Goal: Find specific page/section: Find specific page/section

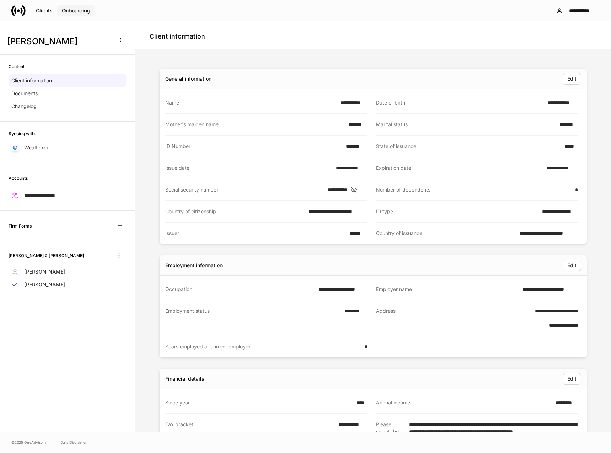
click at [58, 13] on button "Onboarding" at bounding box center [75, 10] width 37 height 11
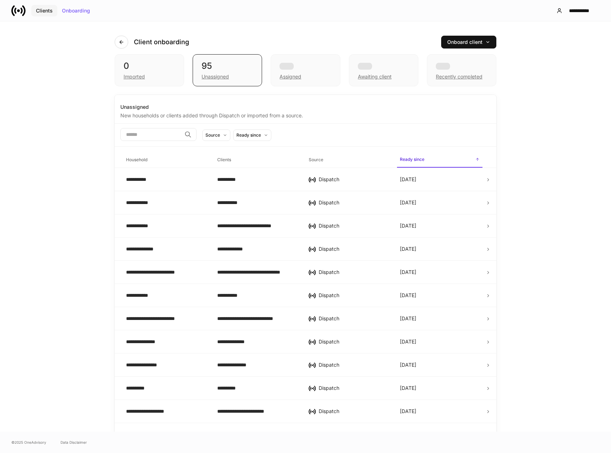
click at [50, 13] on div "Clients" at bounding box center [44, 10] width 17 height 5
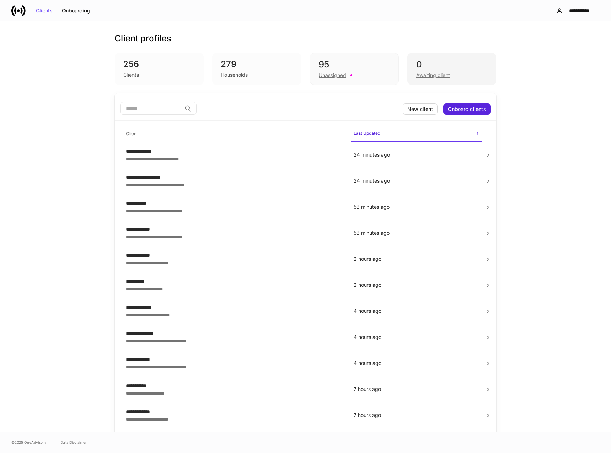
click at [420, 66] on div "0" at bounding box center [452, 64] width 71 height 11
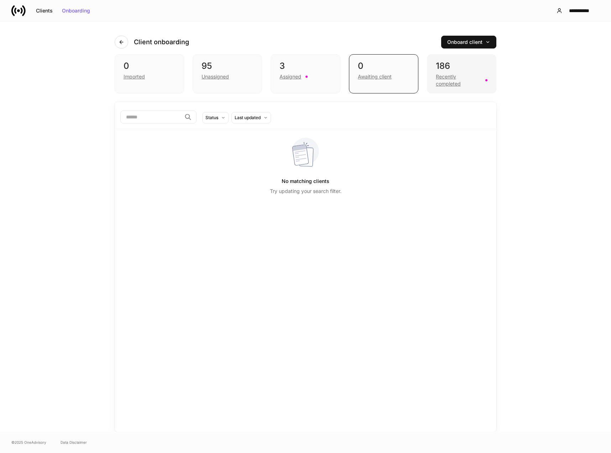
click at [464, 71] on div "186" at bounding box center [462, 65] width 52 height 11
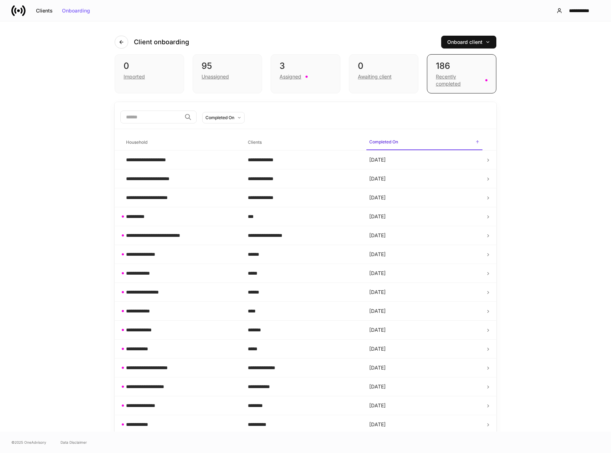
click at [161, 116] on input "search" at bounding box center [150, 116] width 61 height 13
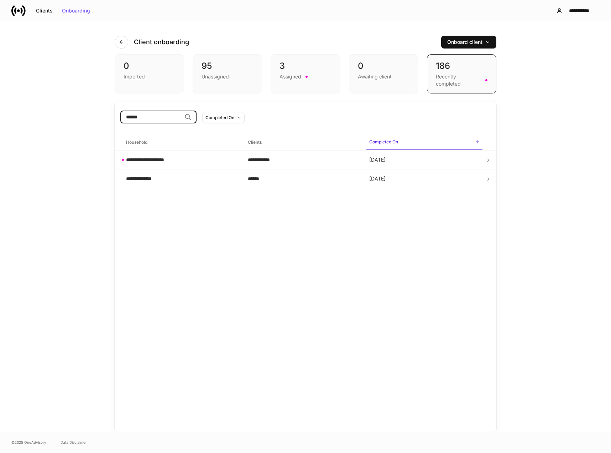
type input "******"
